Goal: Navigation & Orientation: Understand site structure

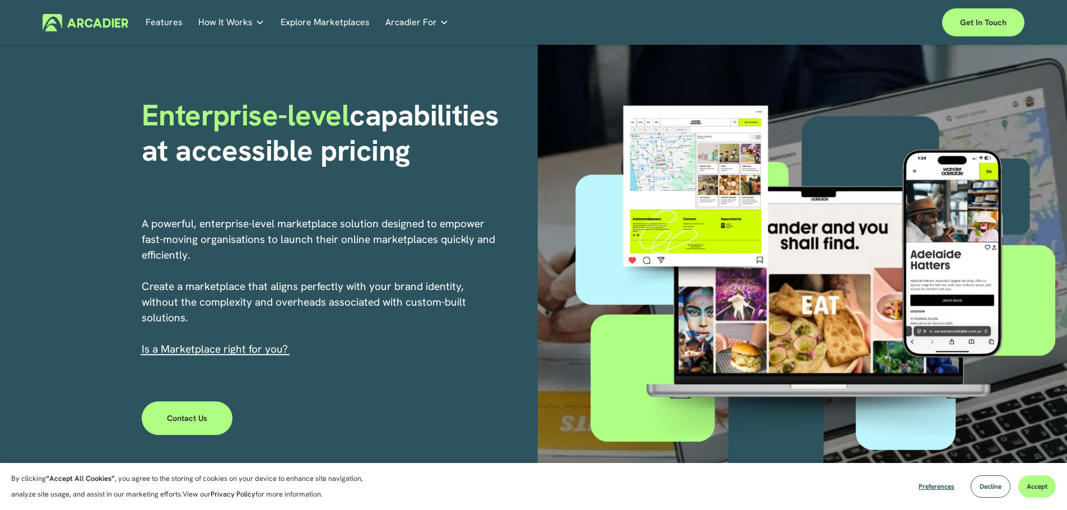
scroll to position [112, 0]
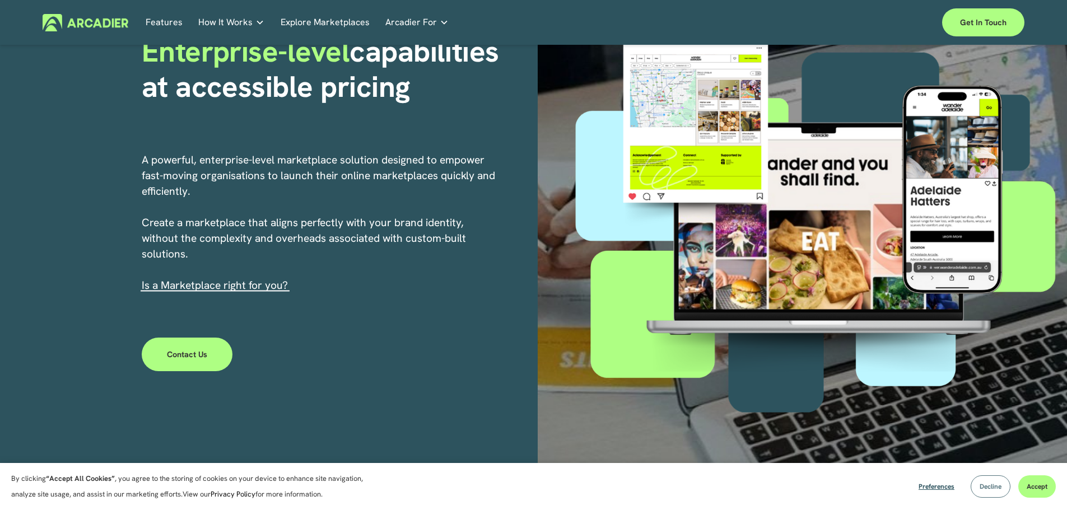
click at [992, 482] on button "Decline" at bounding box center [990, 486] width 40 height 22
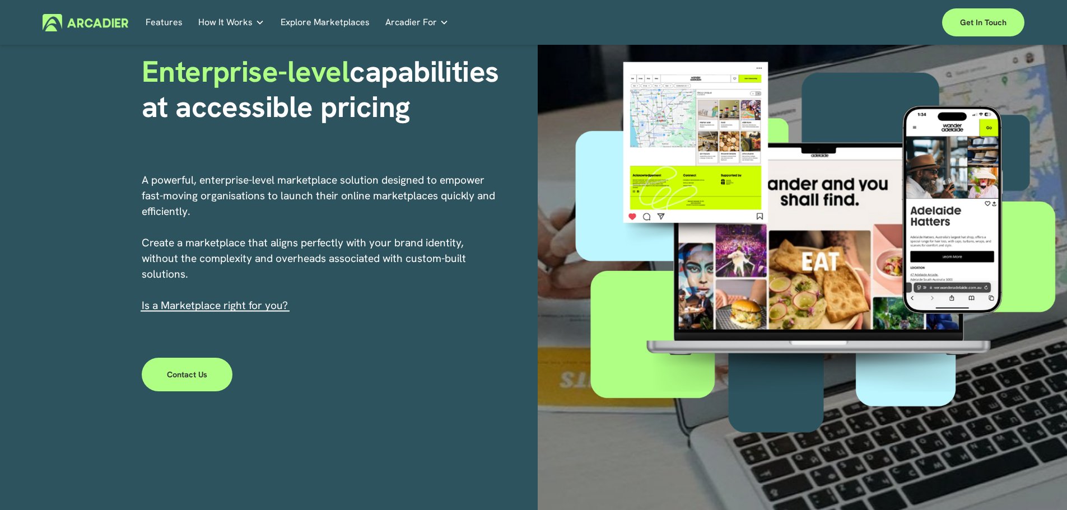
scroll to position [0, 0]
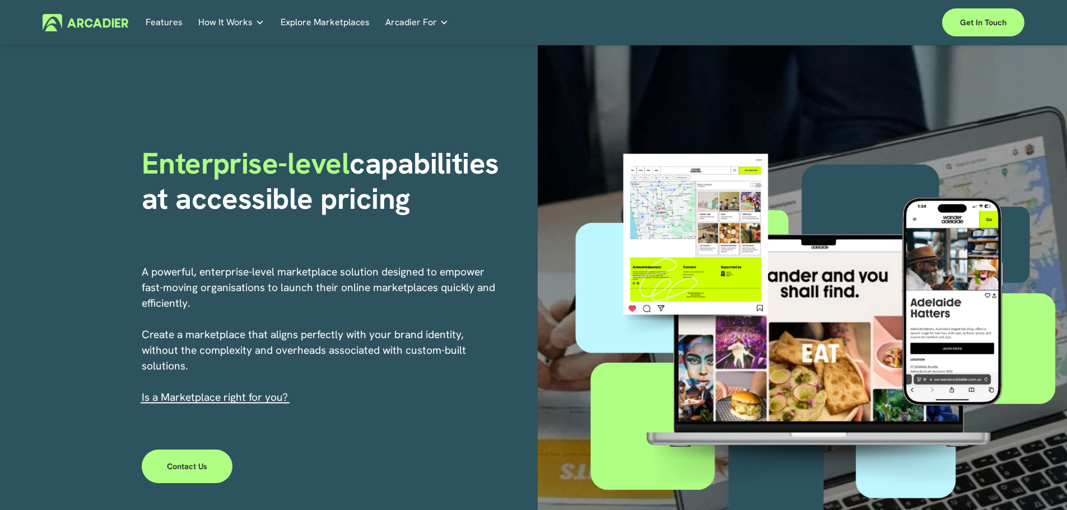
click at [0, 0] on h5 "Case Studies" at bounding box center [0, 0] width 0 height 0
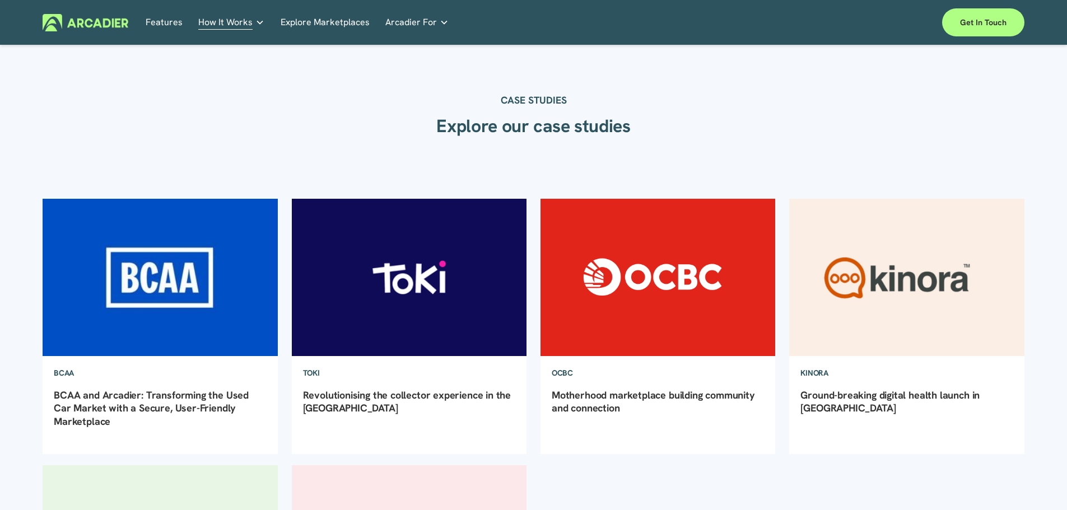
click at [60, 24] on img at bounding box center [86, 22] width 86 height 17
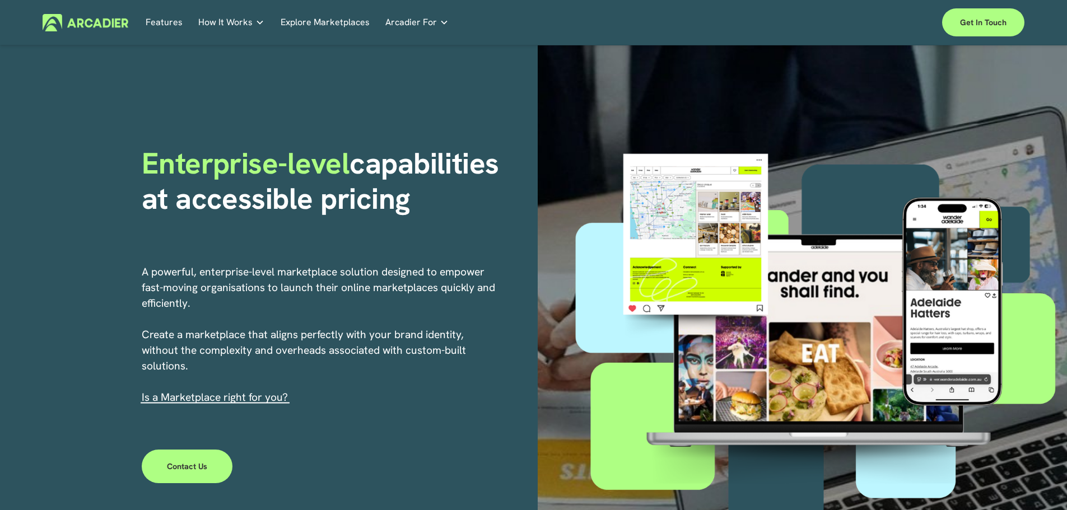
click at [166, 22] on link "Features" at bounding box center [164, 22] width 37 height 17
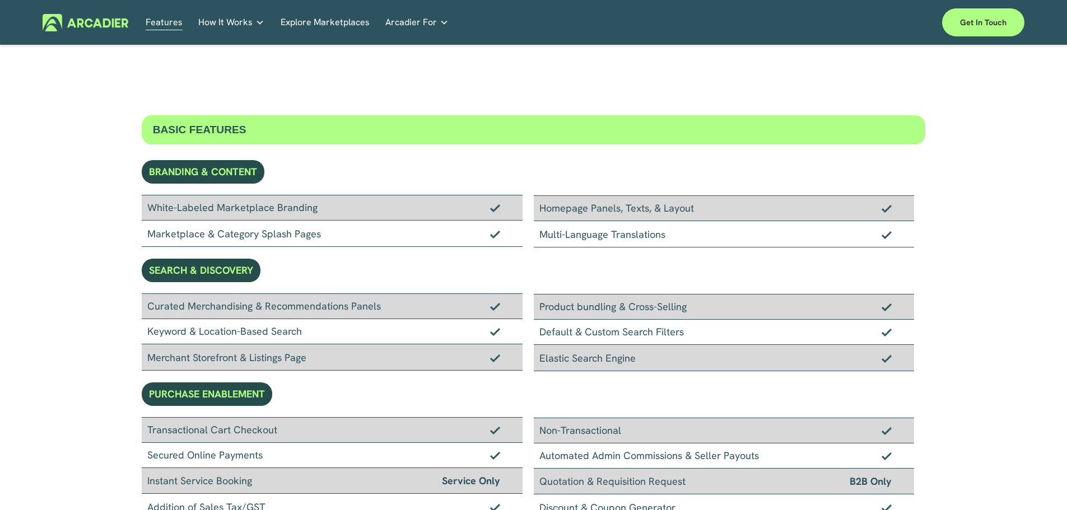
click at [308, 18] on link "Explore Marketplaces" at bounding box center [325, 22] width 89 height 17
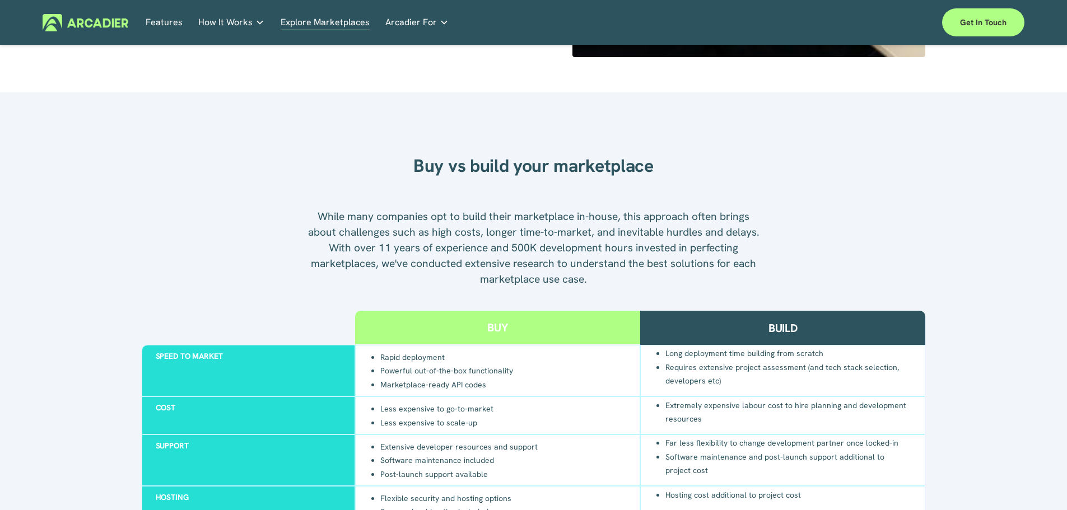
scroll to position [658, 0]
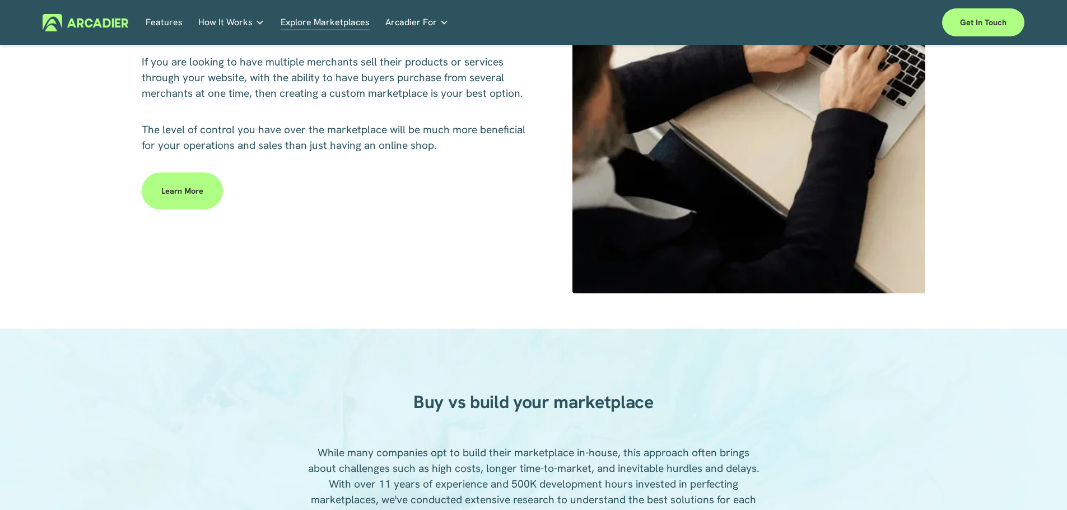
click at [106, 22] on img at bounding box center [86, 22] width 86 height 17
